Goal: Information Seeking & Learning: Learn about a topic

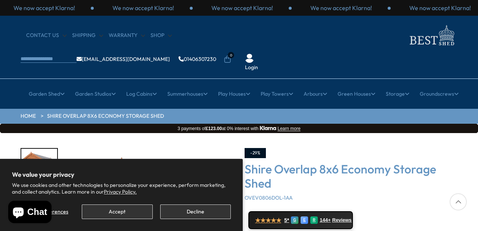
click at [197, 212] on button "Decline" at bounding box center [195, 211] width 71 height 15
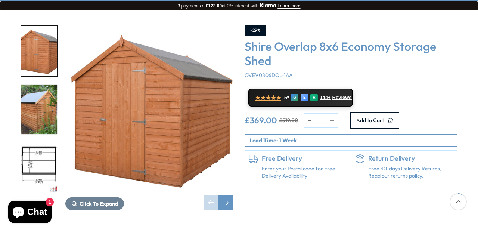
scroll to position [124, 0]
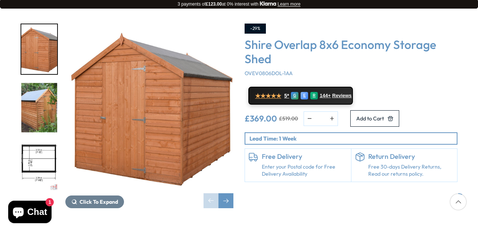
click at [39, 141] on img "3 / 9" at bounding box center [39, 166] width 36 height 50
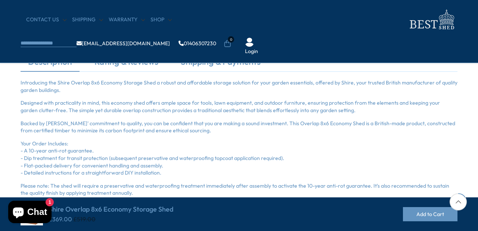
scroll to position [244, 0]
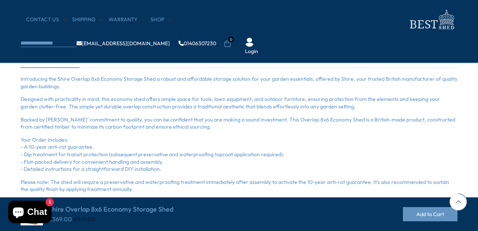
click at [71, 125] on p "Backed by [PERSON_NAME]' commitment to quality, you can be confident that you a…" at bounding box center [239, 123] width 437 height 15
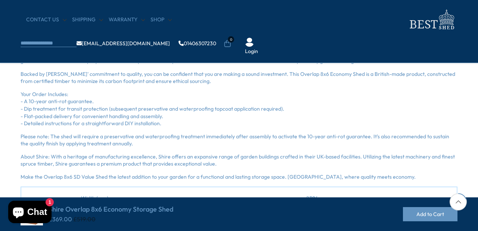
scroll to position [287, 0]
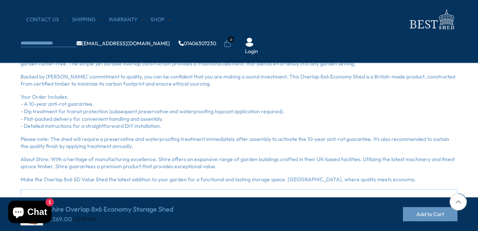
click at [96, 136] on p "Please note: The shed will require a preservative and waterproofing treatment i…" at bounding box center [239, 143] width 437 height 15
click at [188, 138] on p "Please note: The shed will require a preservative and waterproofing treatment i…" at bounding box center [239, 143] width 437 height 15
click at [241, 136] on p "Please note: The shed will require a preservative and waterproofing treatment i…" at bounding box center [239, 143] width 437 height 15
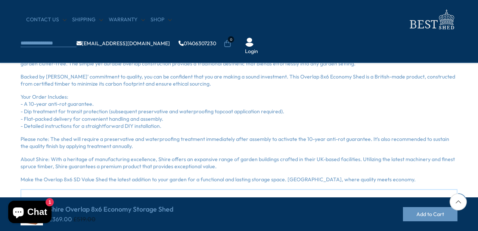
click at [241, 136] on p "Please note: The shed will require a preservative and waterproofing treatment i…" at bounding box center [239, 143] width 437 height 15
click at [261, 136] on p "Please note: The shed will require a preservative and waterproofing treatment i…" at bounding box center [239, 143] width 437 height 15
click at [286, 136] on p "Please note: The shed will require a preservative and waterproofing treatment i…" at bounding box center [239, 143] width 437 height 15
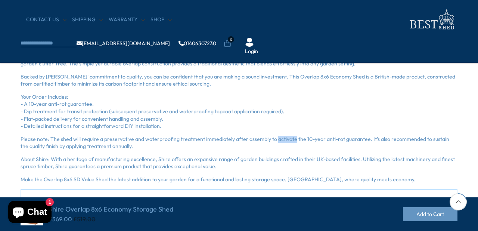
click at [131, 160] on p "About Shire: With a heritage of manufacturing excellence, Shire offers an expan…" at bounding box center [239, 163] width 437 height 15
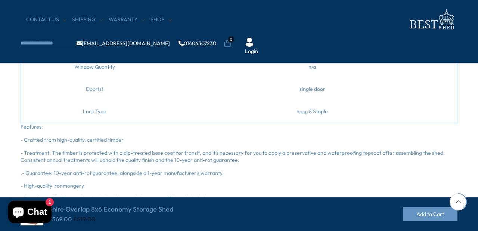
scroll to position [652, 0]
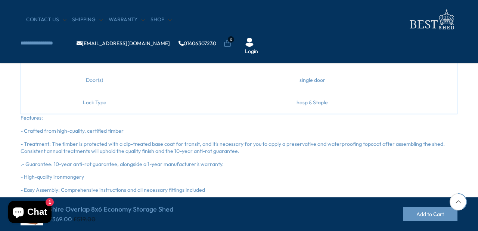
click at [186, 141] on span "- Treatment: The timber is protected with a dip-treated base coat for transit, …" at bounding box center [233, 148] width 425 height 14
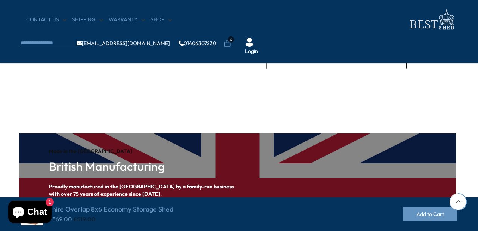
scroll to position [1114, 1]
